Goal: Information Seeking & Learning: Learn about a topic

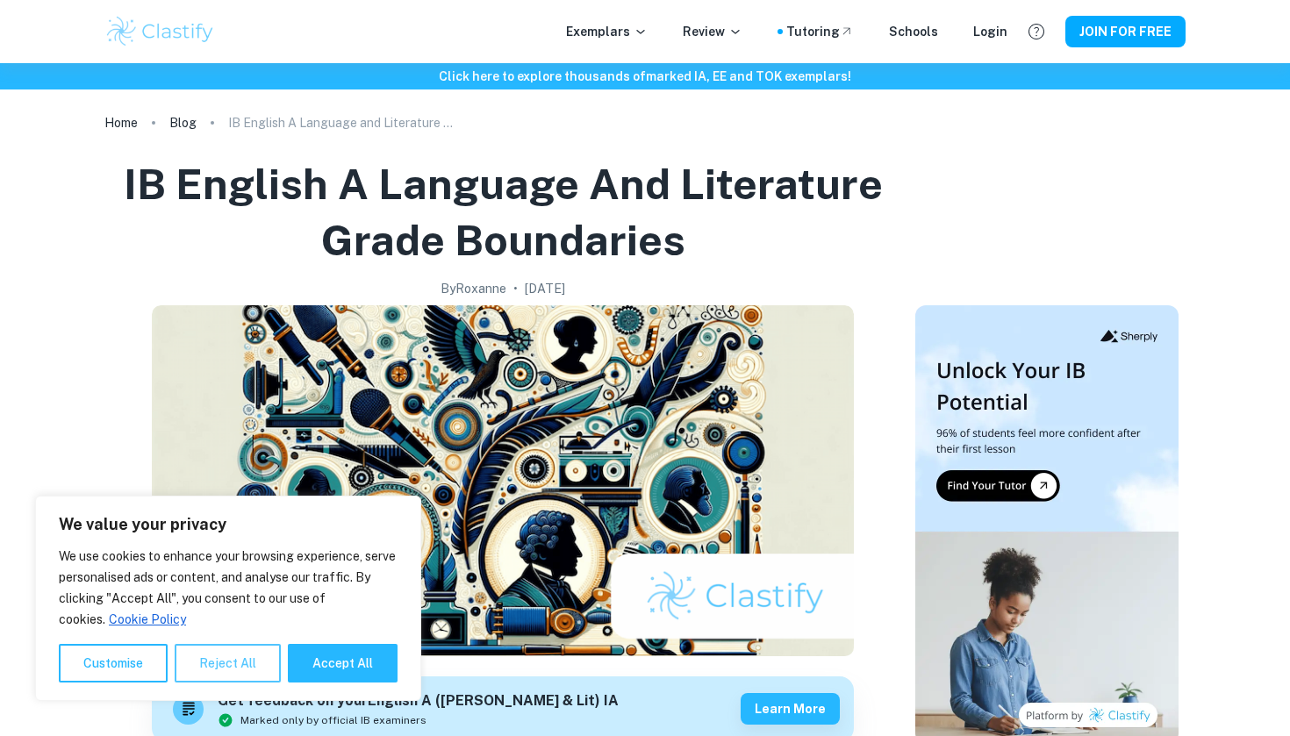
click at [240, 654] on button "Reject All" at bounding box center [228, 663] width 106 height 39
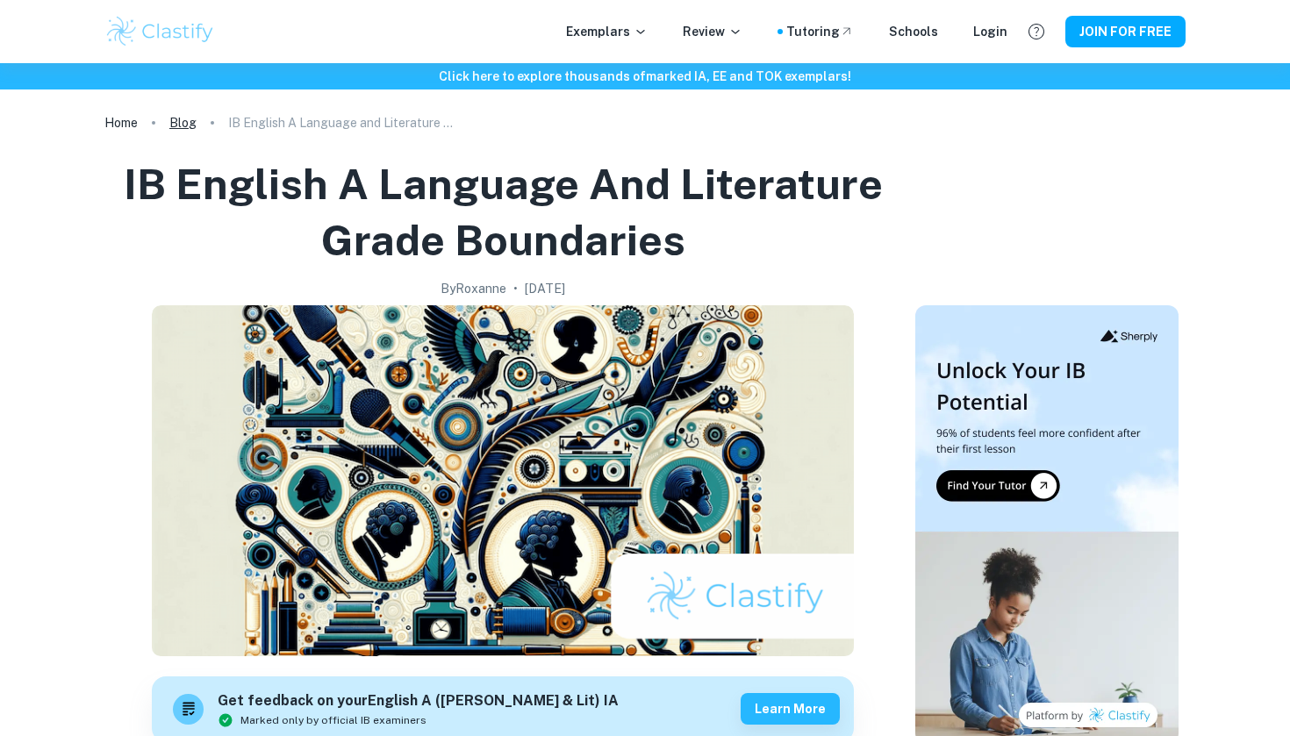
click at [177, 122] on link "Blog" at bounding box center [182, 123] width 27 height 25
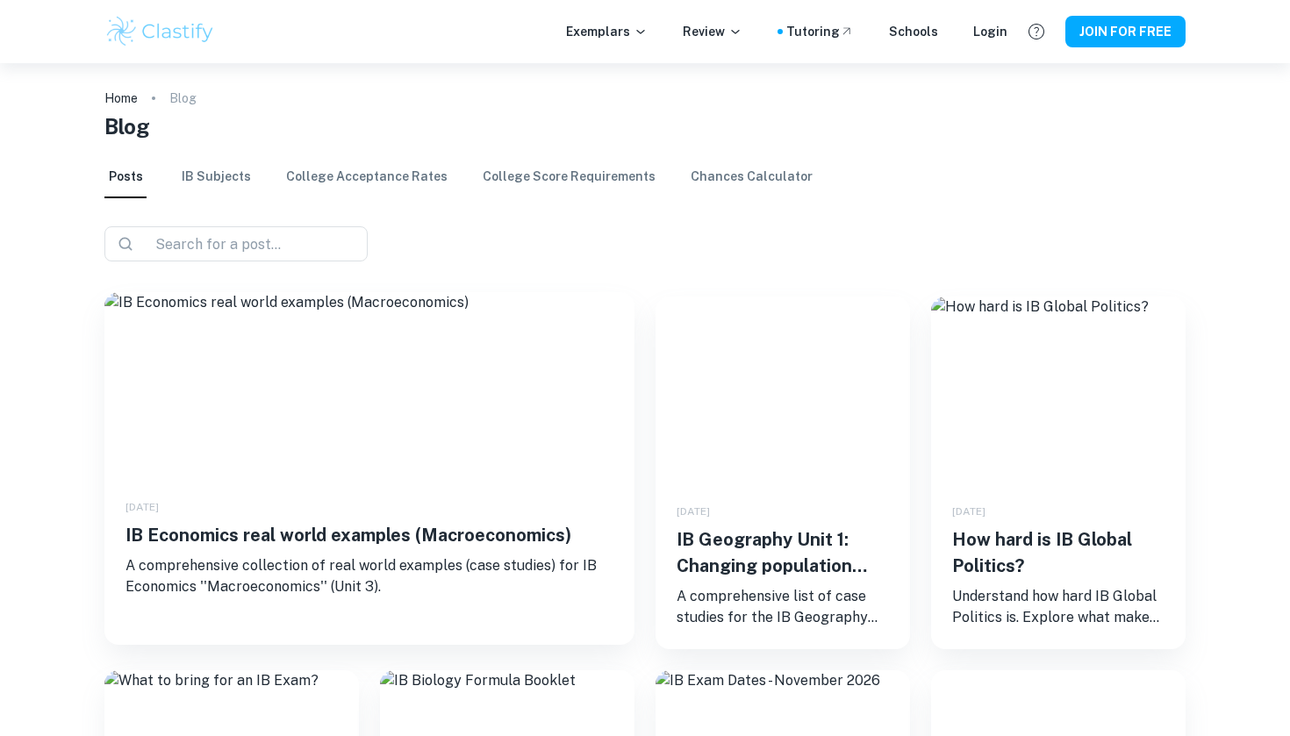
scroll to position [7, 0]
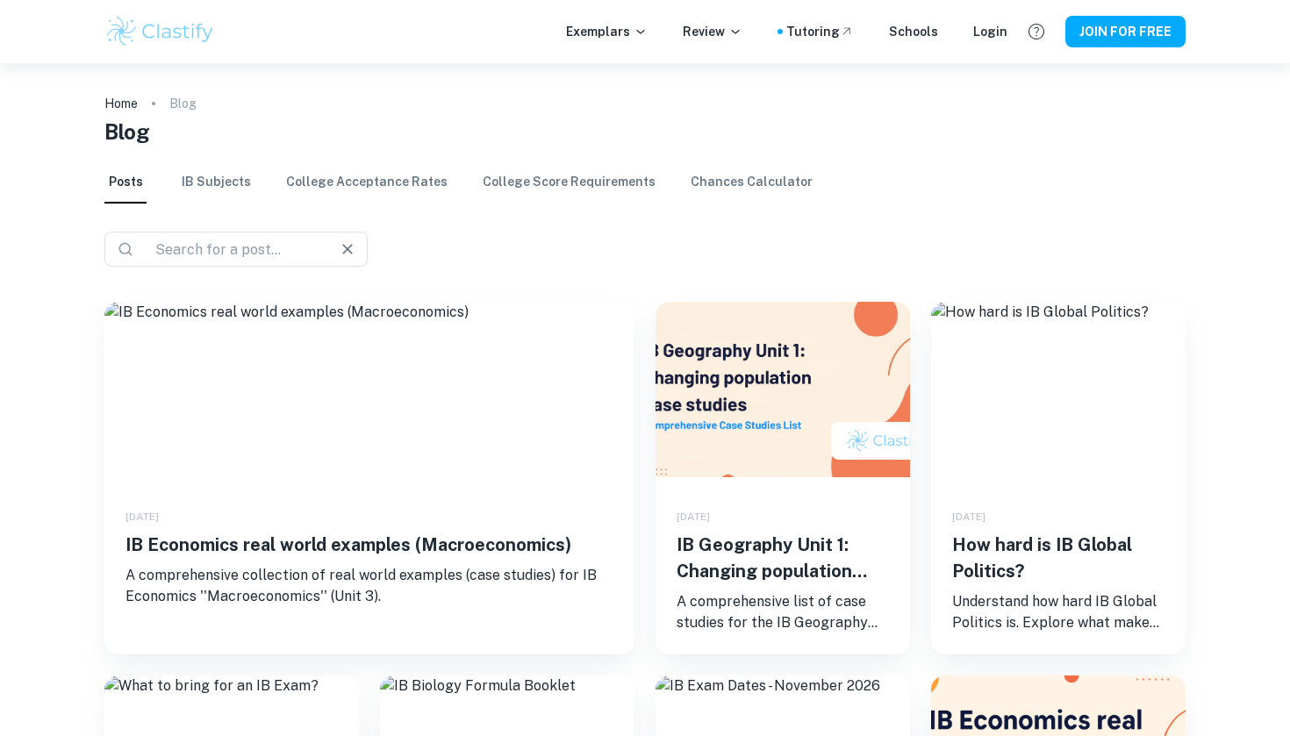
click at [291, 245] on input "text" at bounding box center [229, 249] width 162 height 25
type input "grade boundaries"
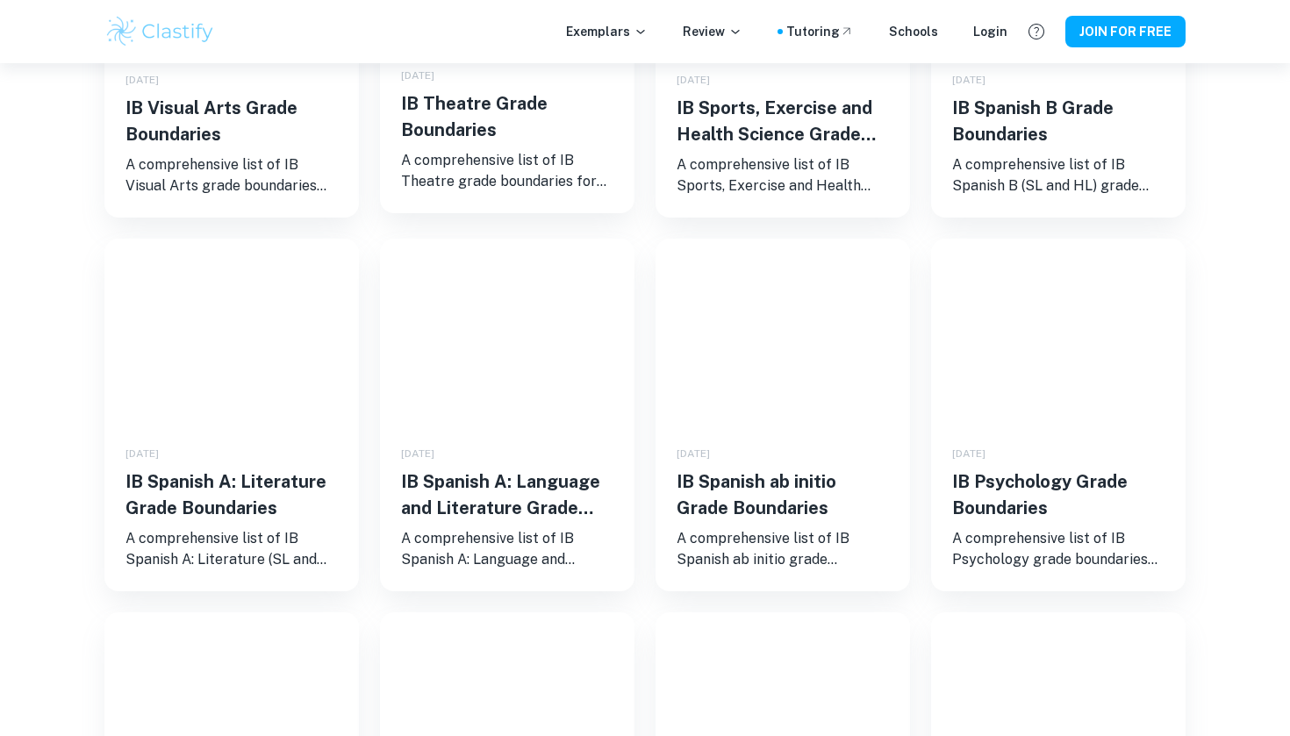
scroll to position [825, 0]
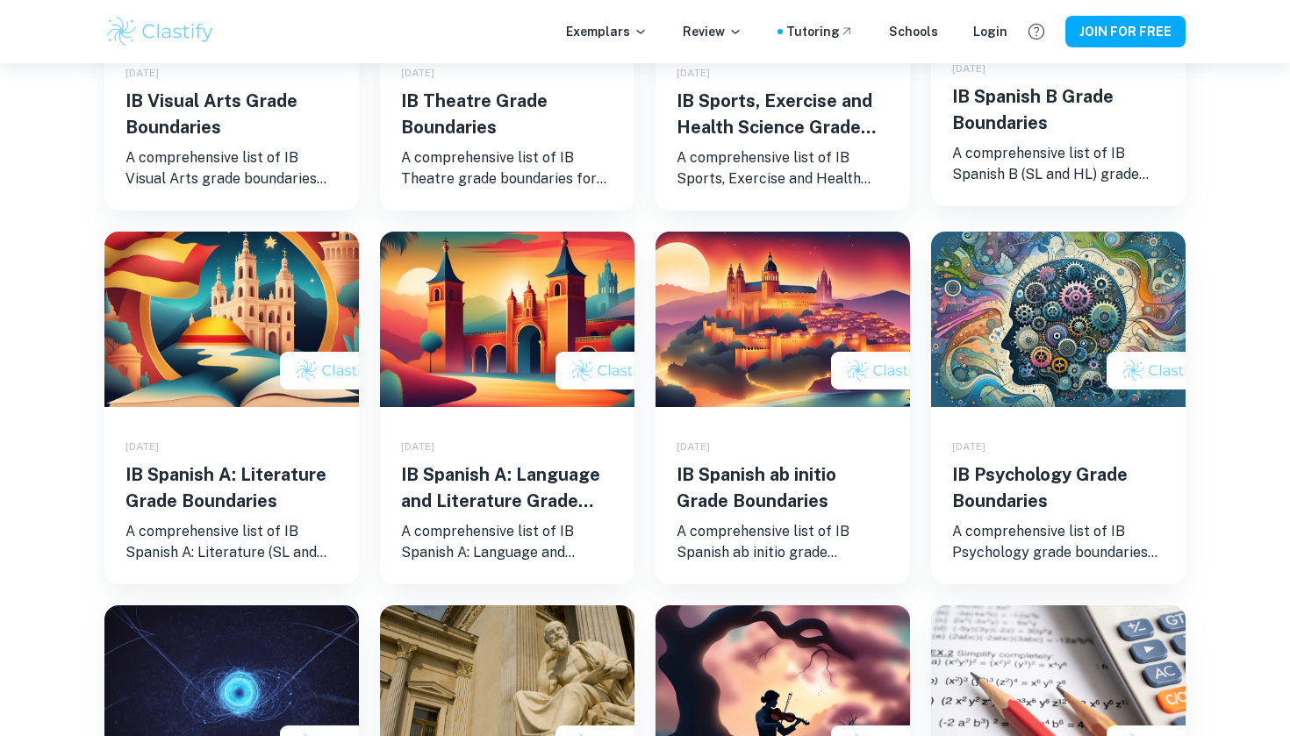
click at [996, 111] on h5 "IB Spanish B Grade Boundaries" at bounding box center [1058, 109] width 212 height 53
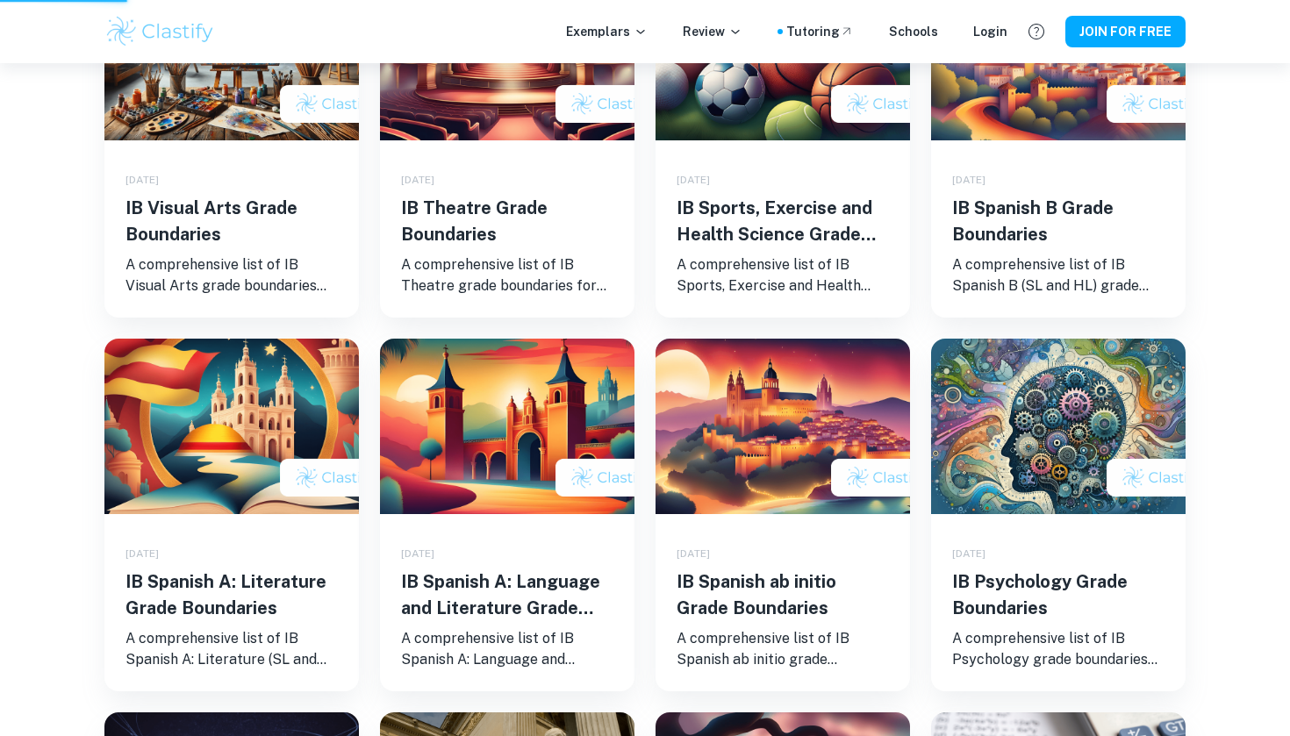
scroll to position [672, 0]
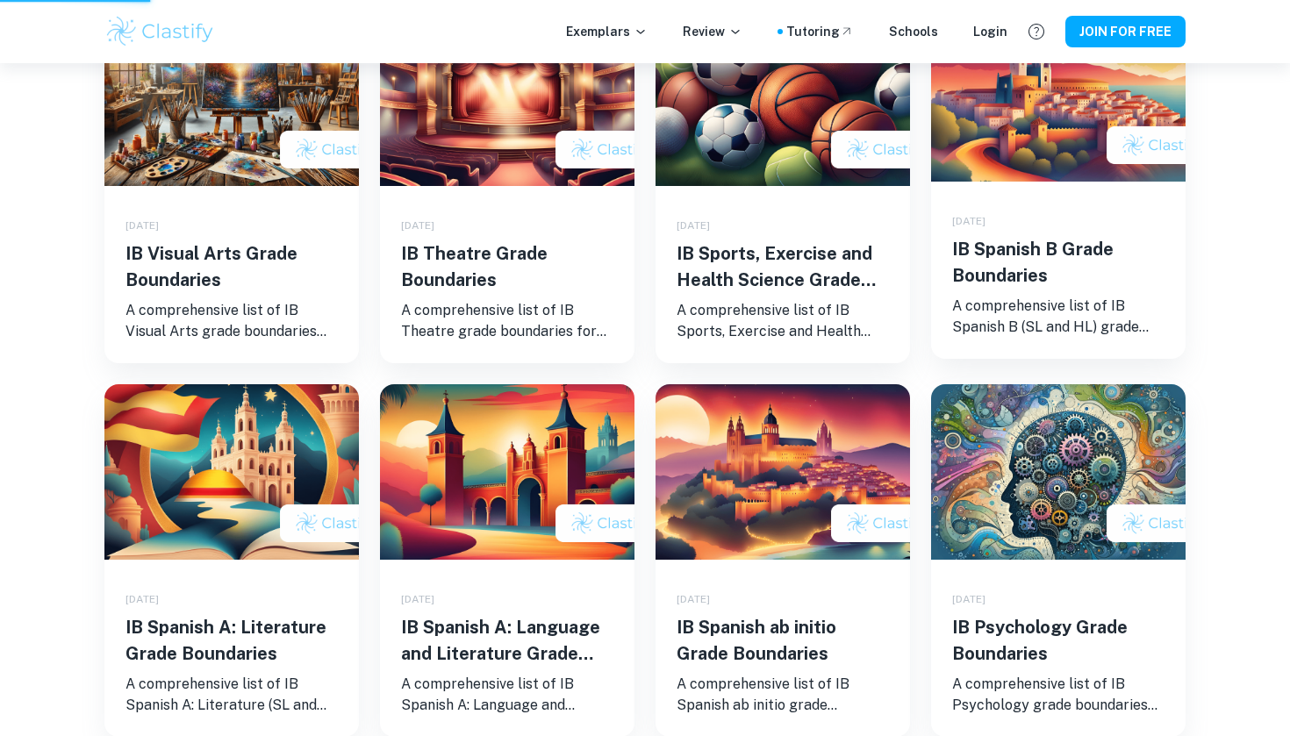
click at [991, 229] on div "[DATE] IB Spanish B Grade Boundaries A comprehensive list of IB Spanish B (SL a…" at bounding box center [1058, 270] width 254 height 177
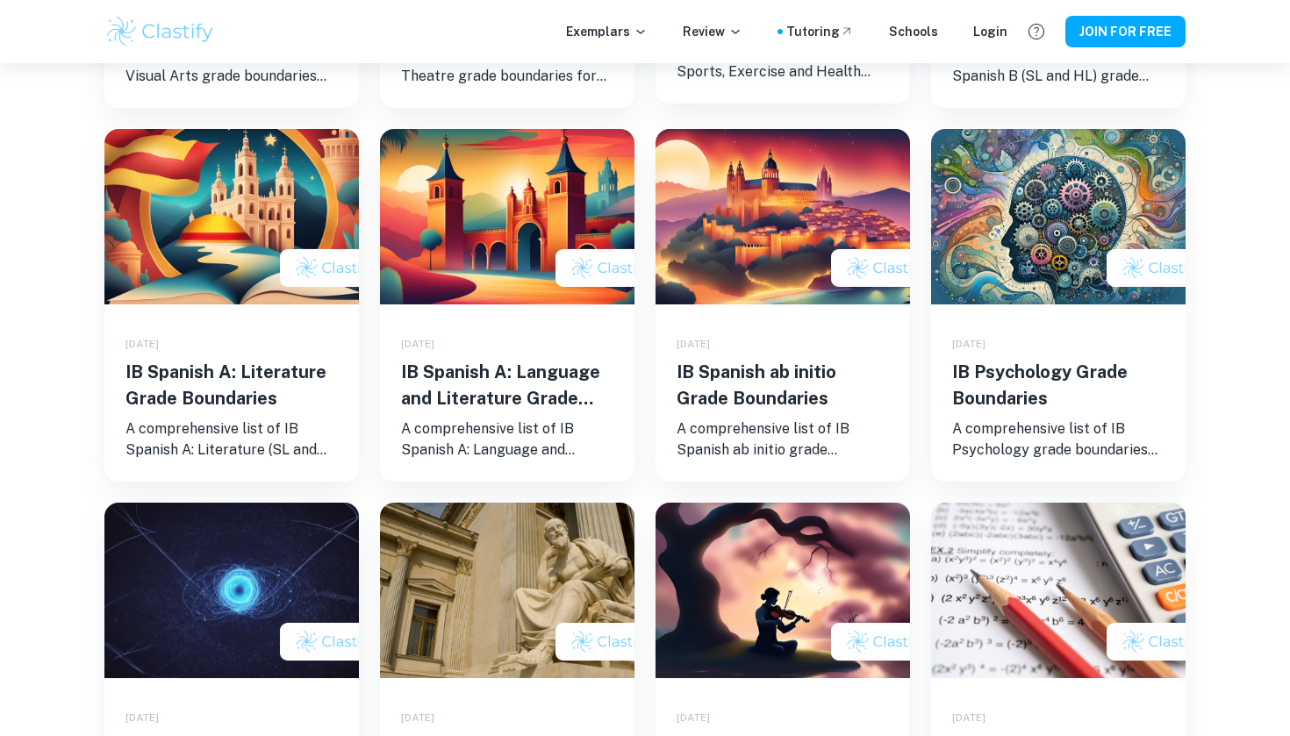
scroll to position [937, 0]
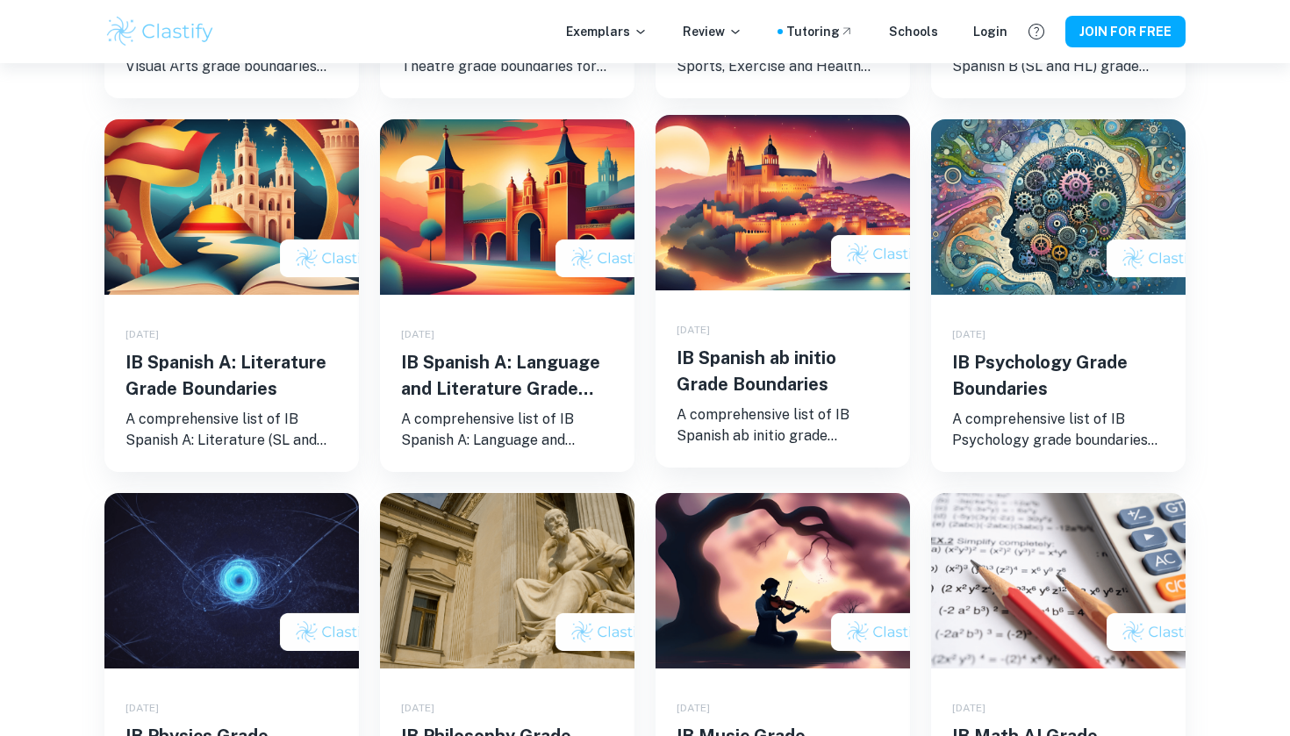
click at [732, 368] on h5 "IB Spanish ab initio Grade Boundaries" at bounding box center [782, 371] width 212 height 53
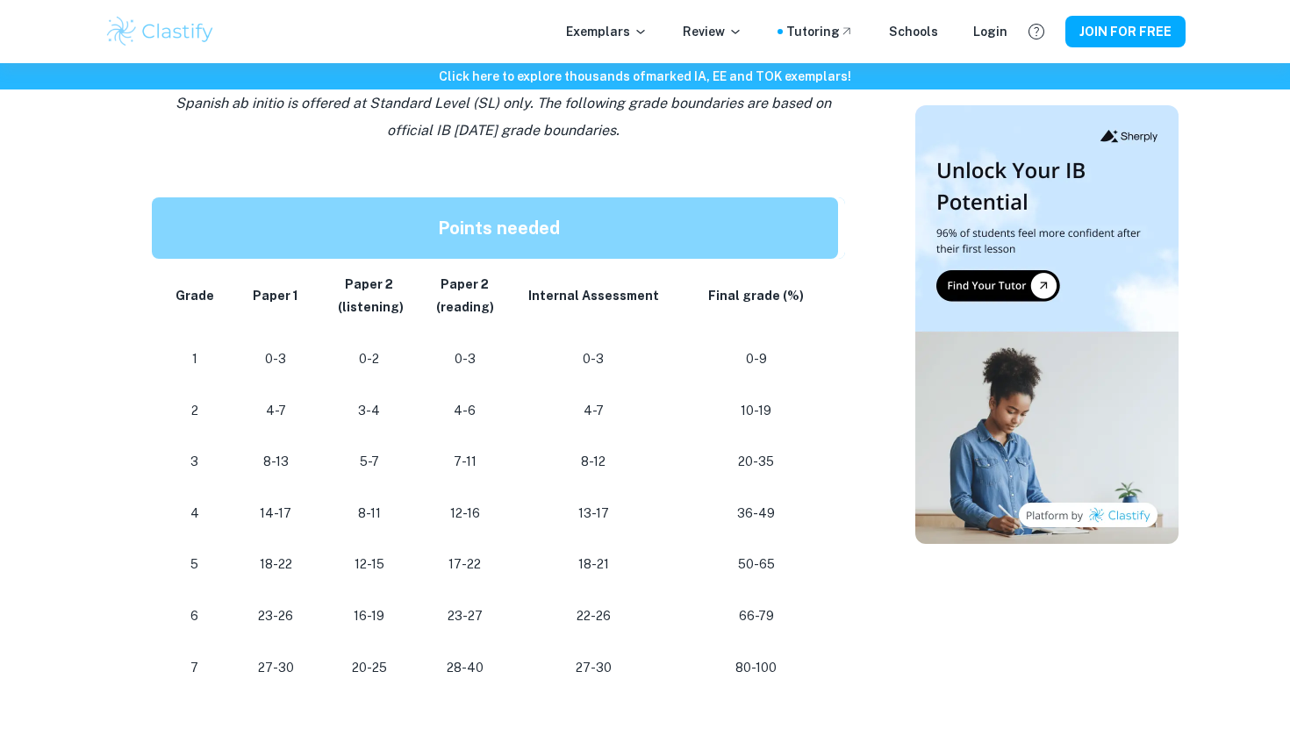
scroll to position [841, 0]
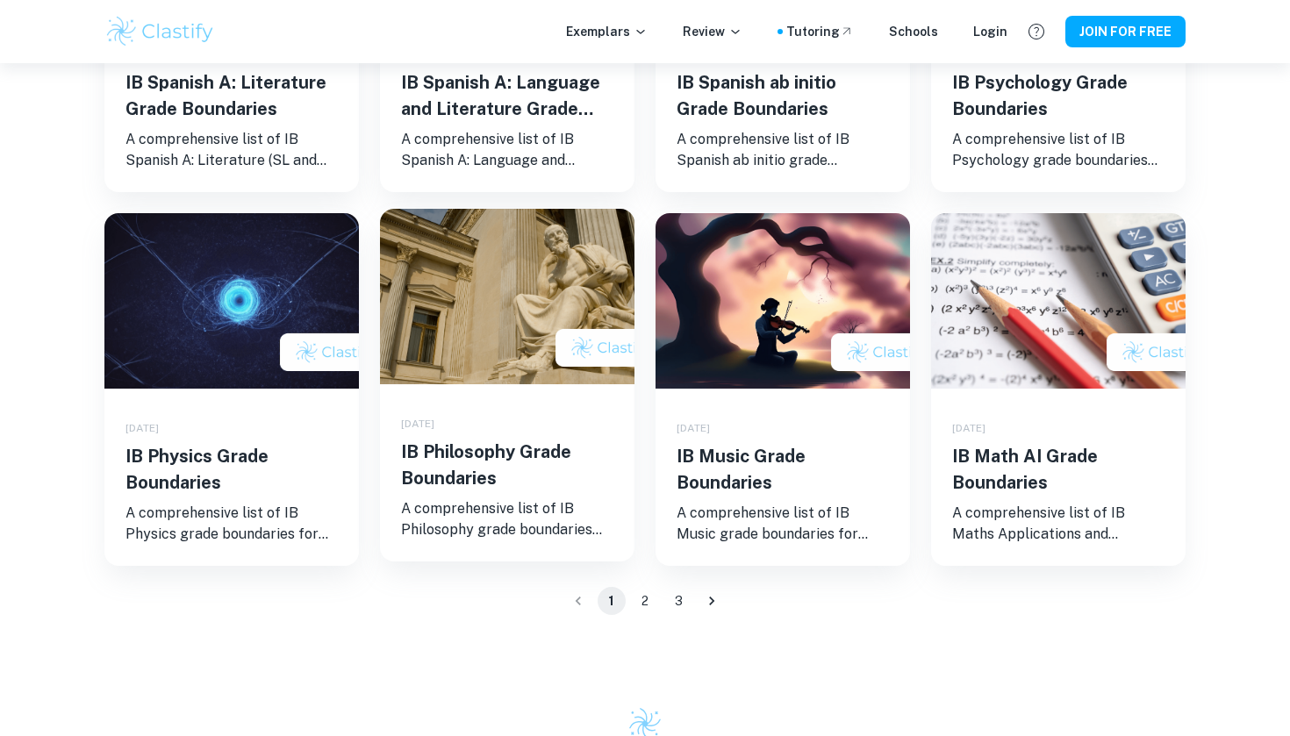
scroll to position [1250, 0]
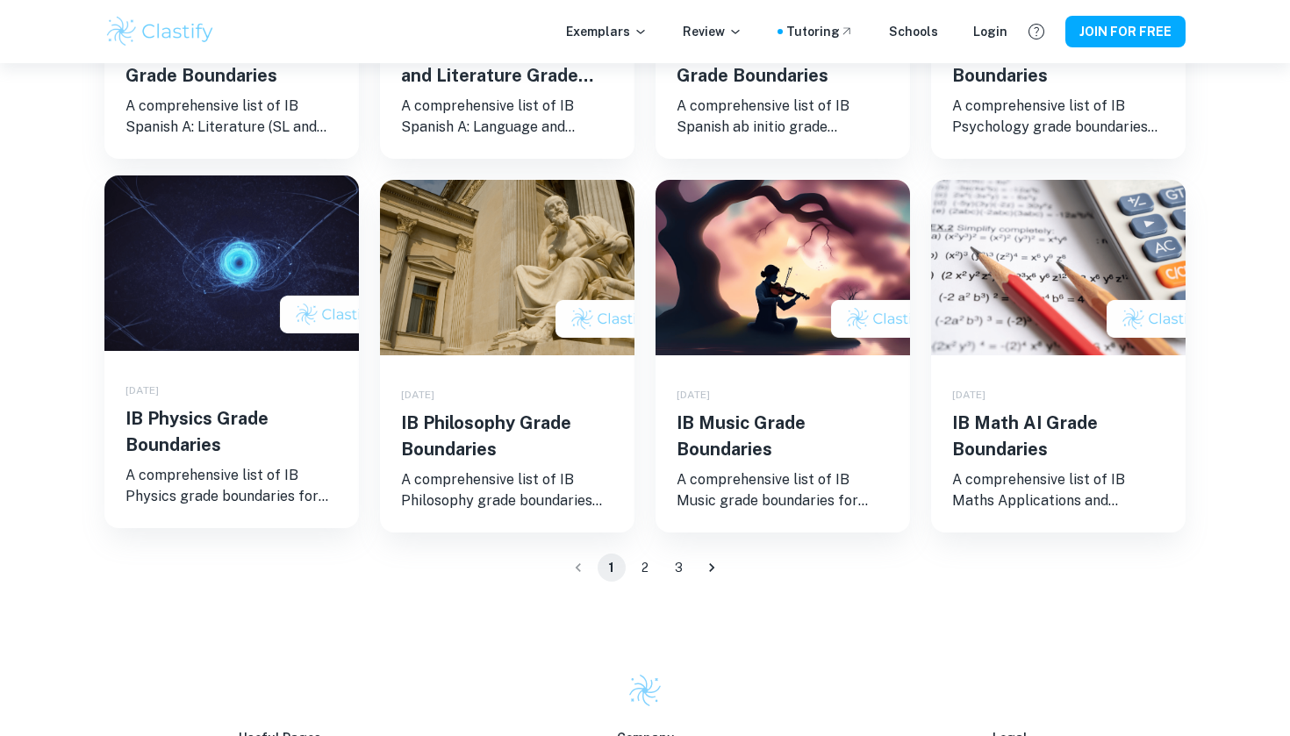
click at [261, 419] on h5 "IB Physics Grade Boundaries" at bounding box center [231, 431] width 212 height 53
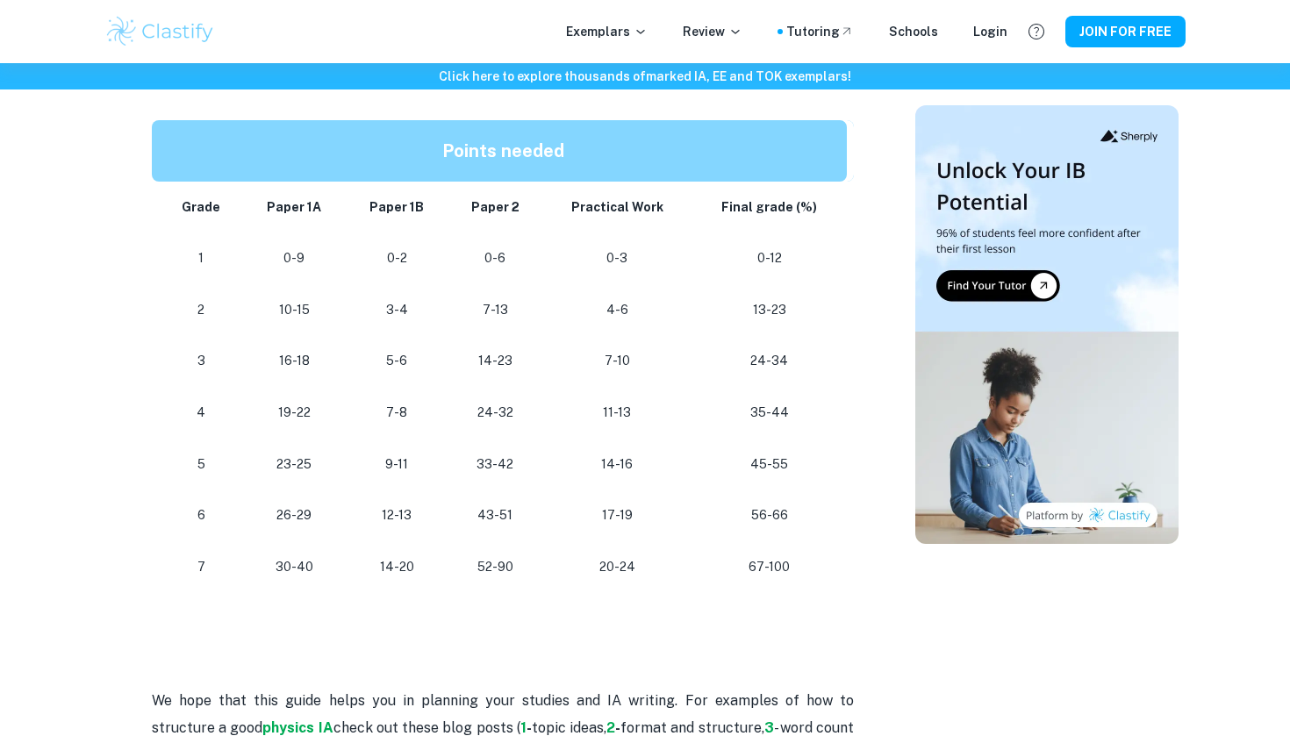
scroll to position [1557, 0]
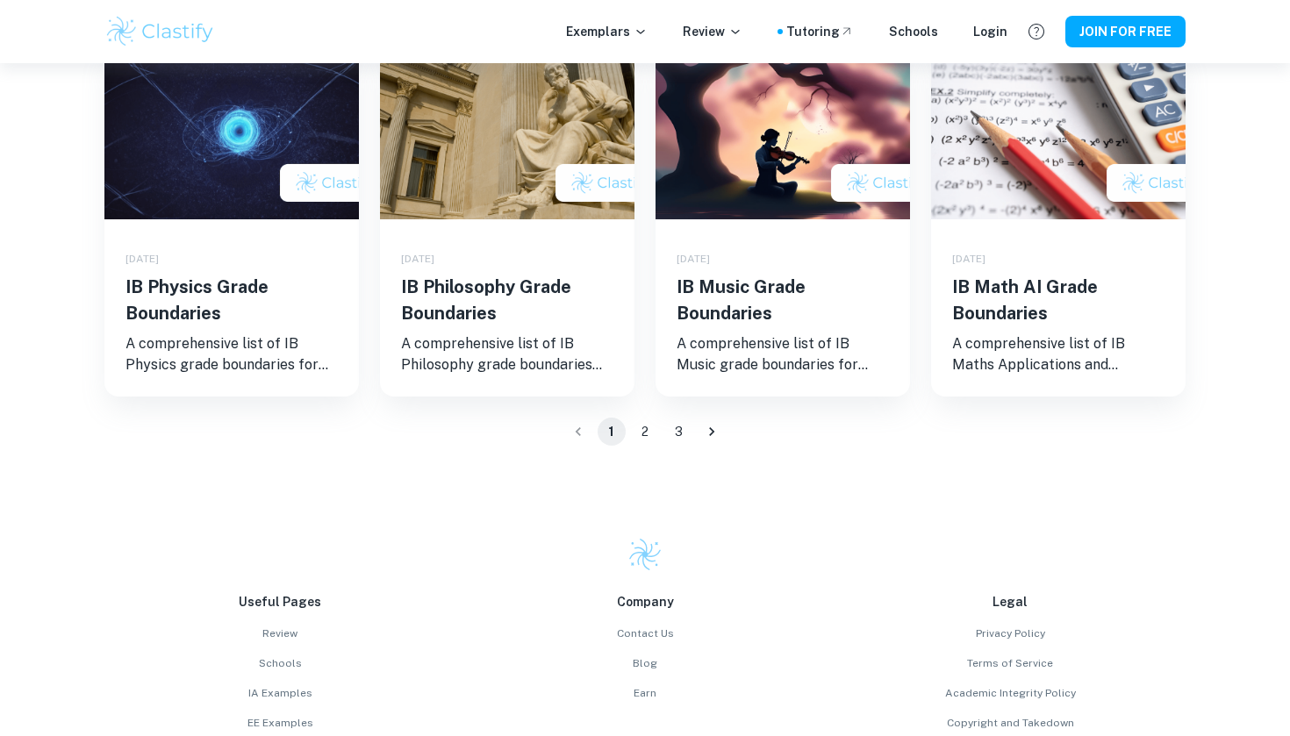
scroll to position [1317, 0]
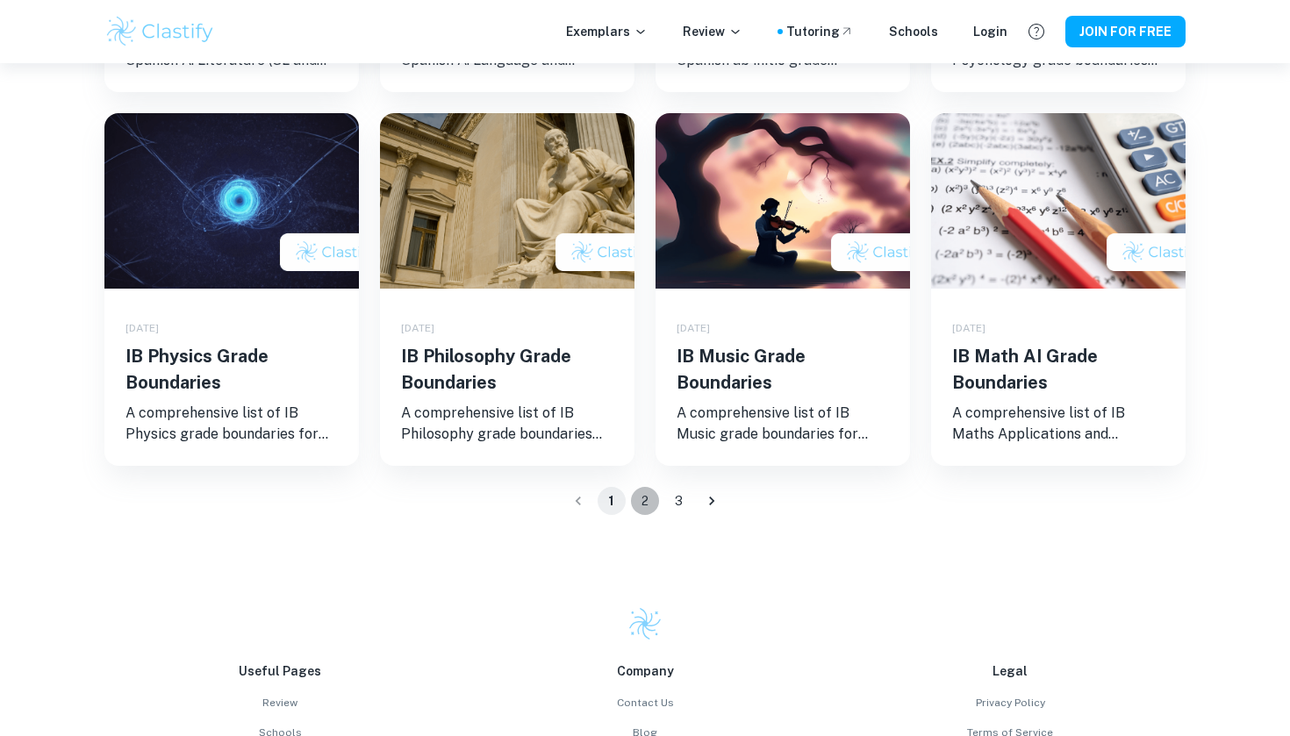
click at [642, 498] on button "2" at bounding box center [645, 501] width 28 height 28
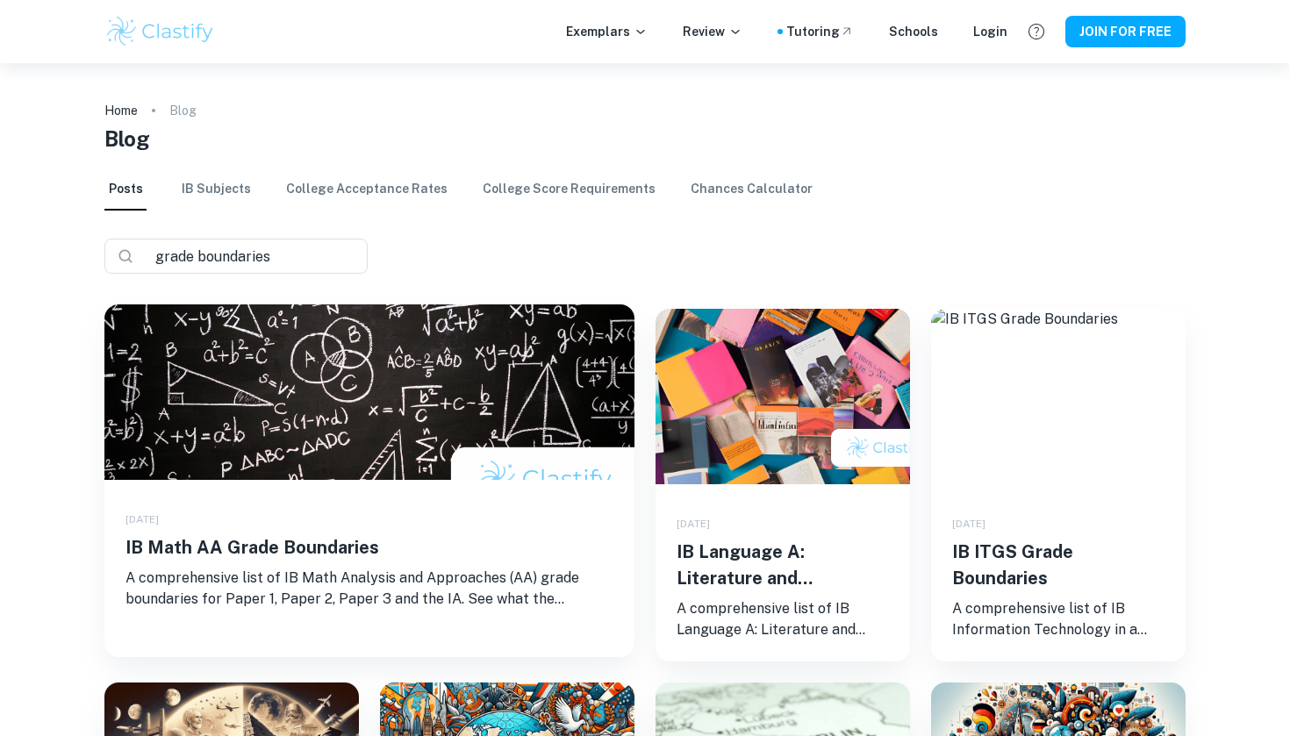
click at [364, 544] on h5 "IB Math AA Grade Boundaries" at bounding box center [369, 547] width 488 height 26
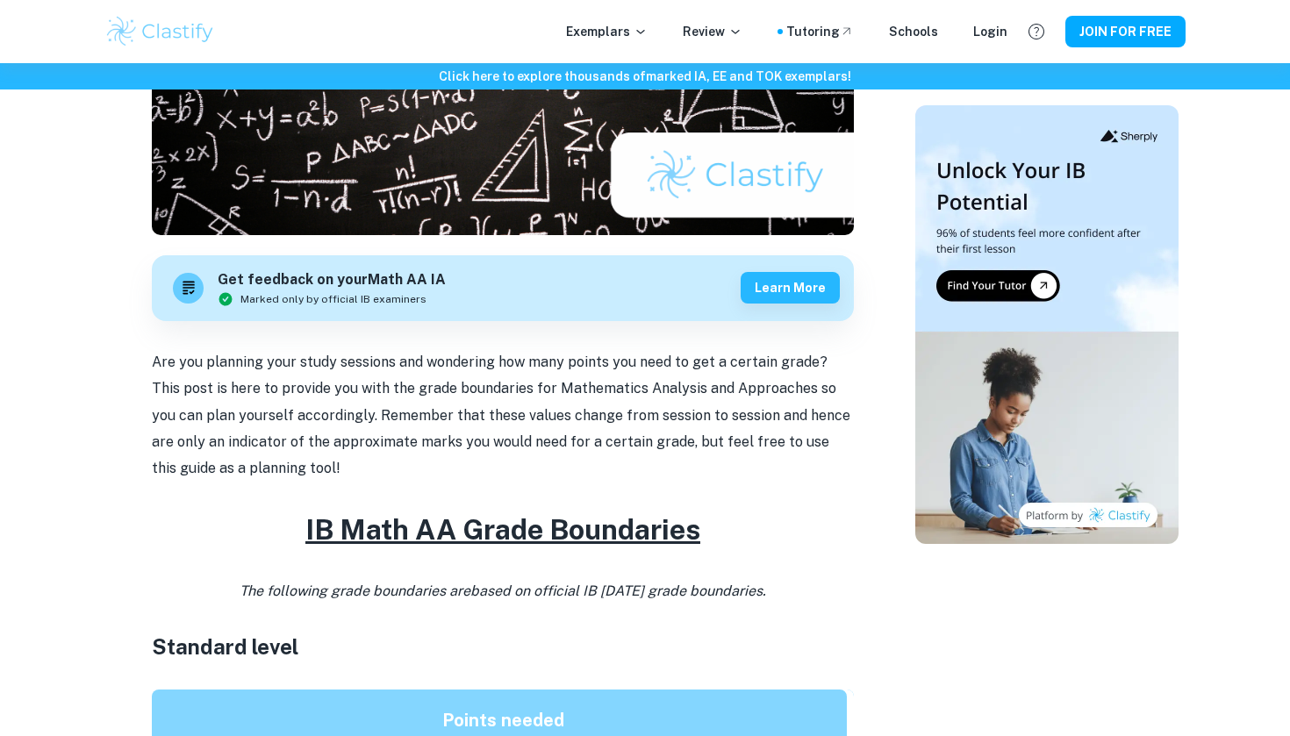
scroll to position [235, 0]
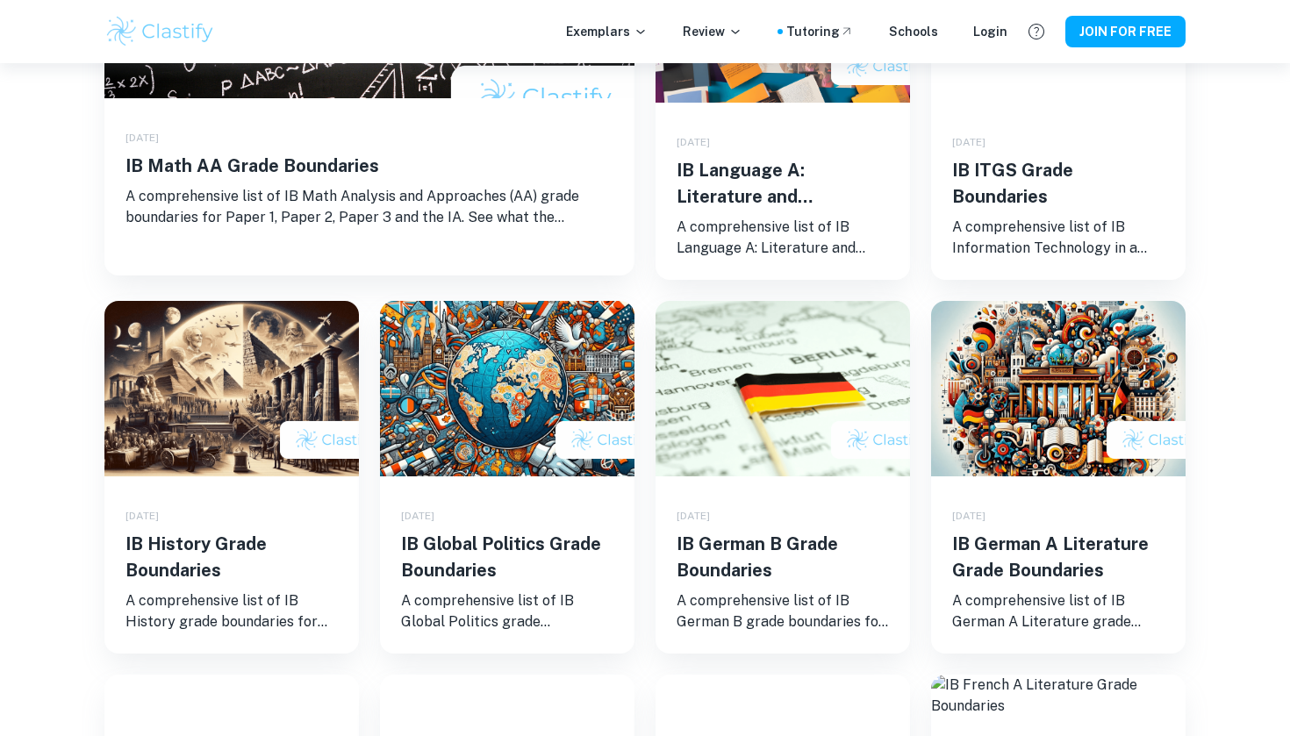
scroll to position [440, 0]
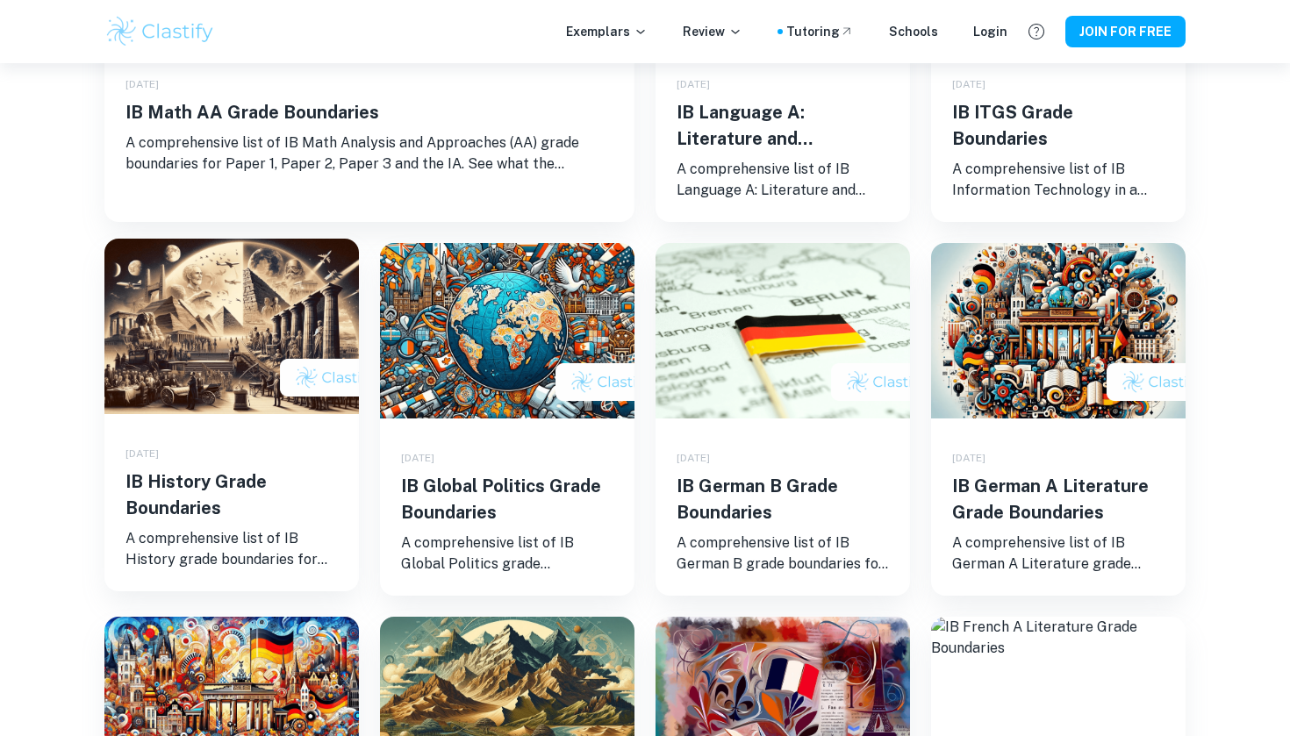
click at [211, 489] on h5 "IB History Grade Boundaries" at bounding box center [231, 495] width 212 height 53
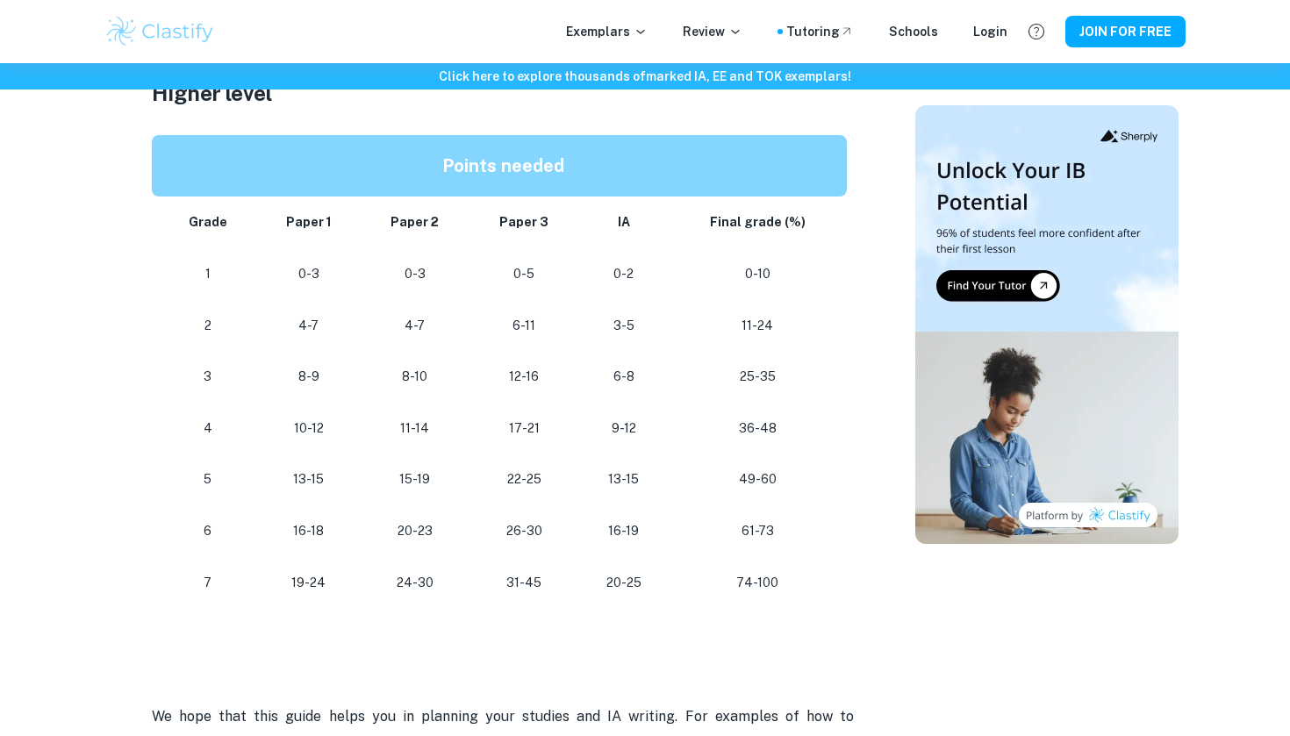
scroll to position [1558, 0]
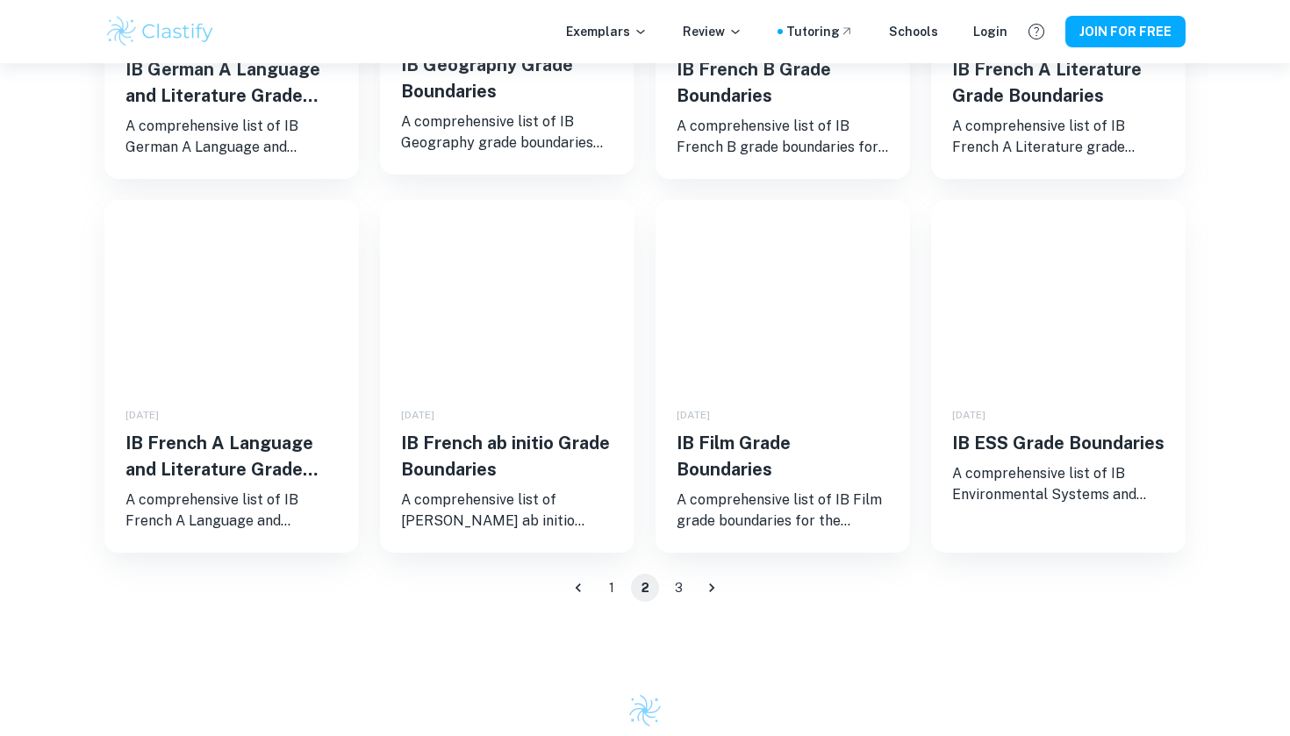
scroll to position [1281, 0]
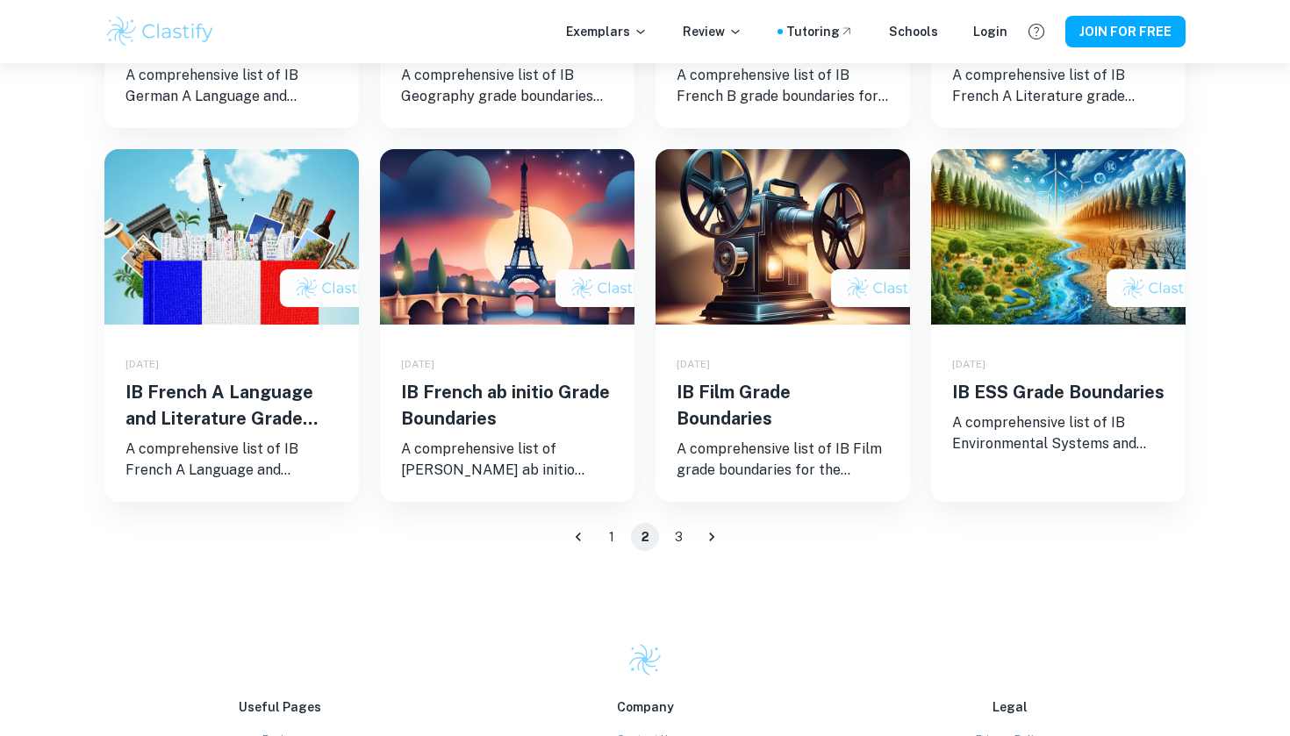
click at [678, 536] on button "3" at bounding box center [678, 537] width 28 height 28
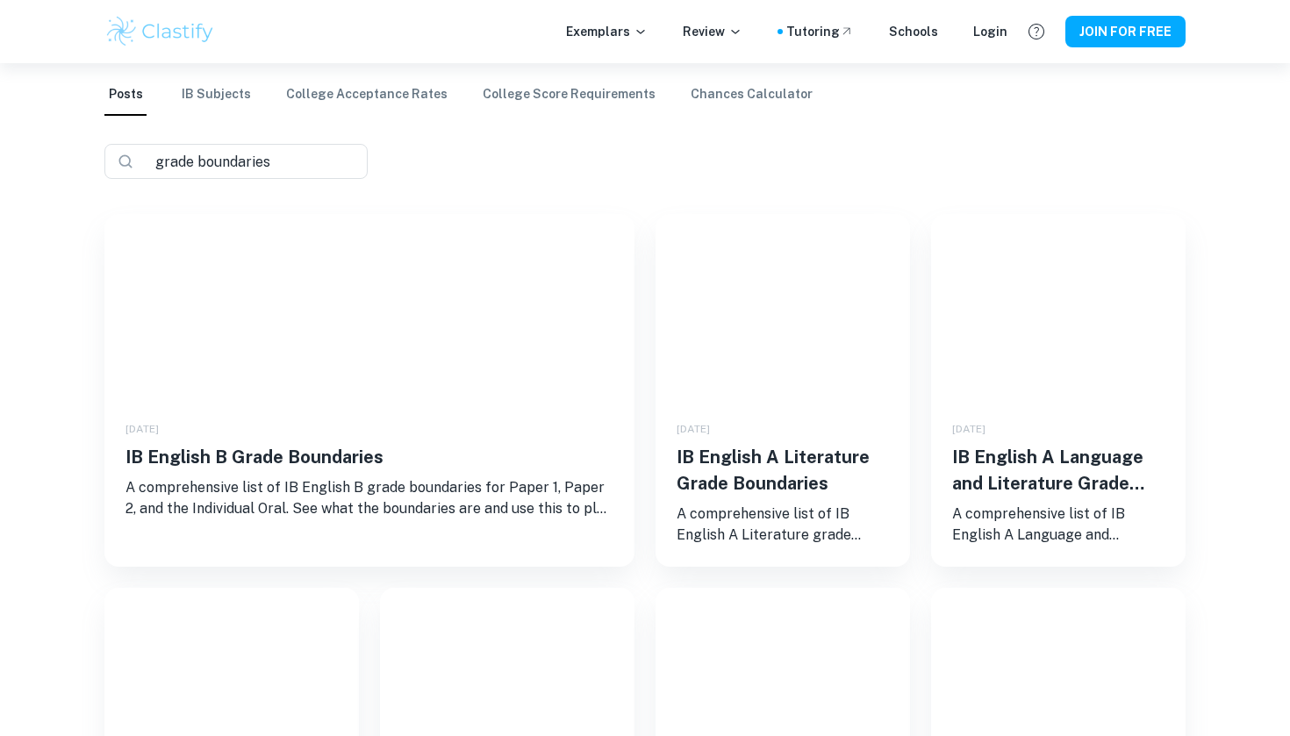
scroll to position [111, 0]
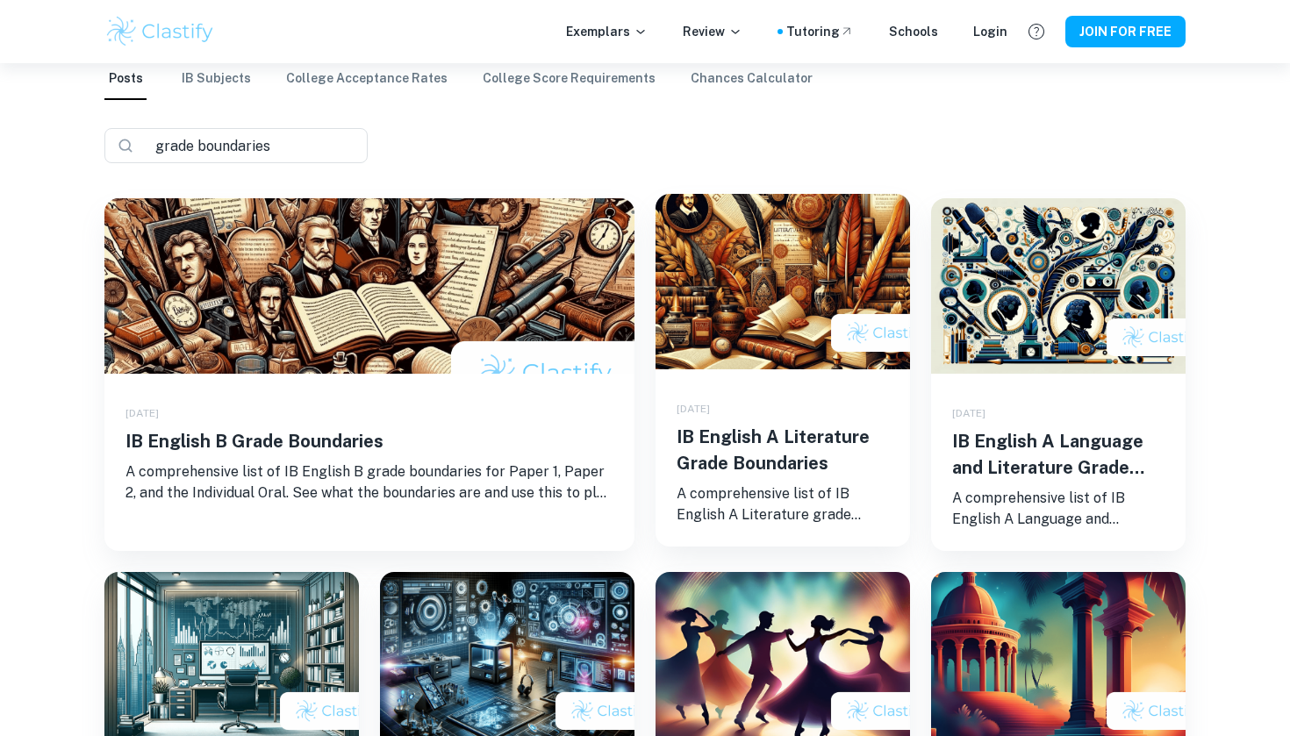
click at [722, 448] on h5 "IB English A Literature Grade Boundaries" at bounding box center [782, 450] width 212 height 53
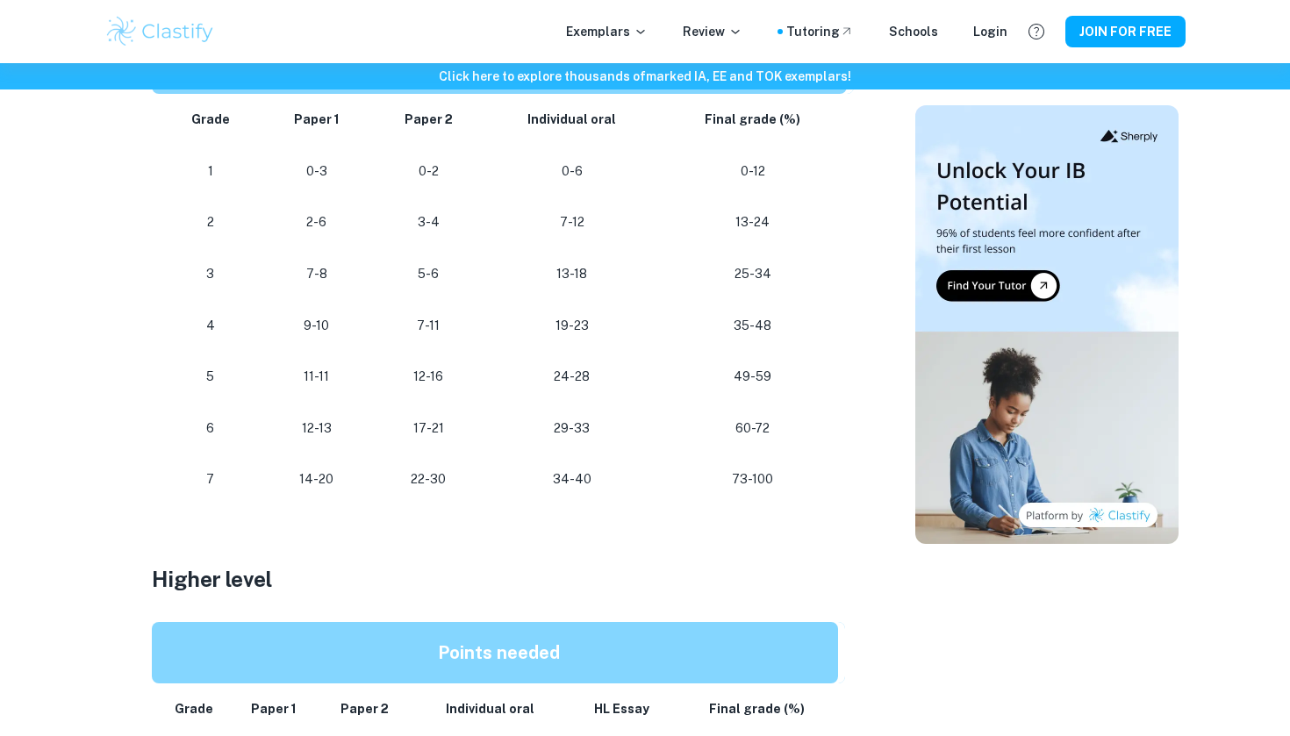
scroll to position [1139, 0]
